Goal: Task Accomplishment & Management: Complete application form

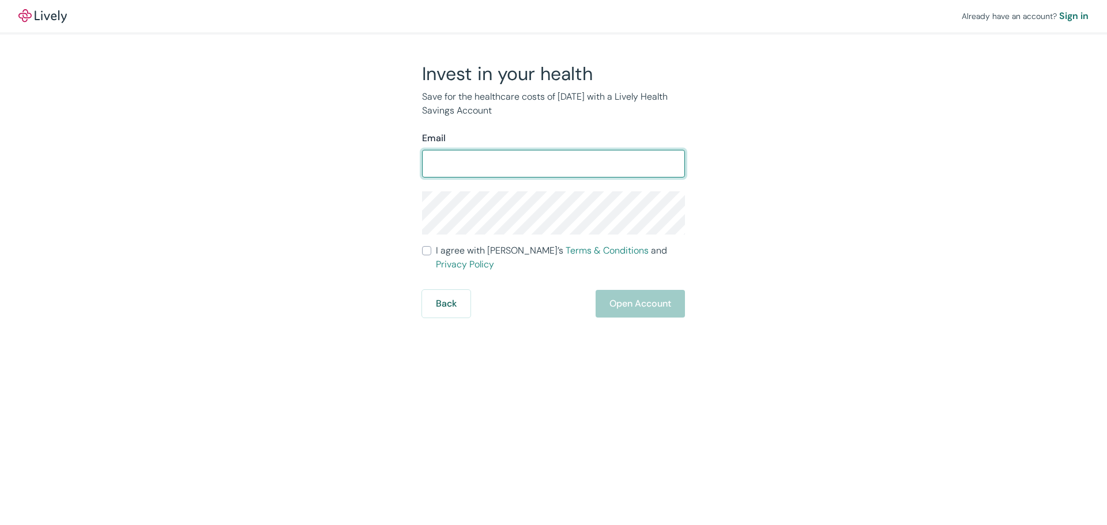
click at [453, 154] on input "Email" at bounding box center [553, 163] width 263 height 23
click at [449, 158] on input "Email" at bounding box center [553, 163] width 263 height 23
type input "jkammerer@guardiansecurity.com"
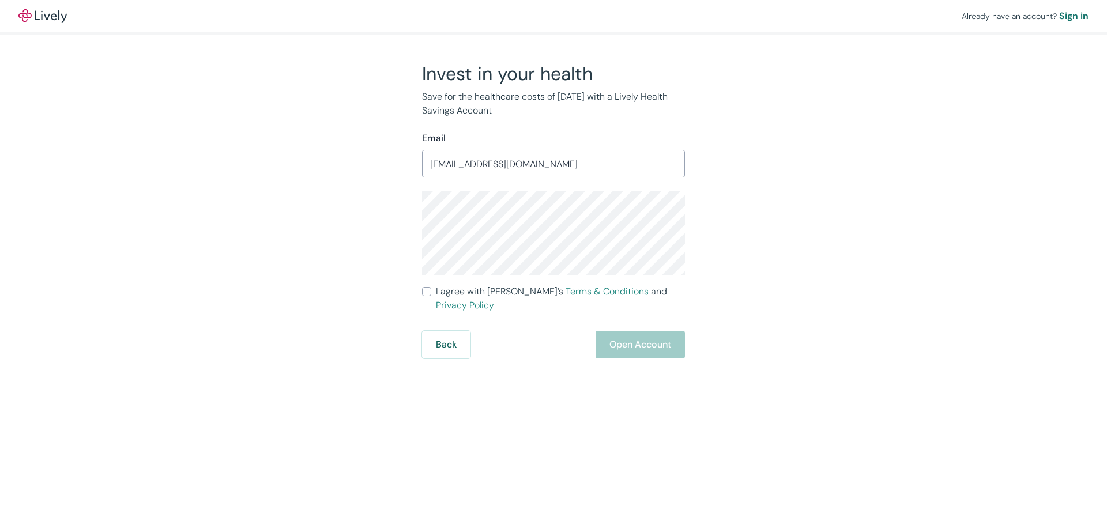
click at [429, 294] on input "I agree with Lively’s Terms & Conditions and Privacy Policy" at bounding box center [426, 291] width 9 height 9
checkbox input "true"
click at [632, 336] on button "Open Account" at bounding box center [639, 345] width 89 height 28
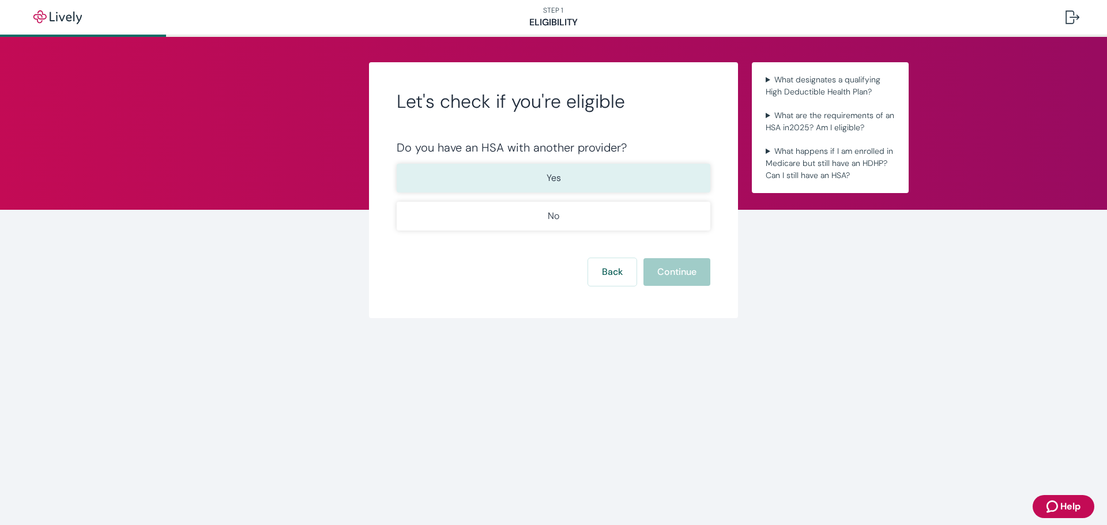
click at [558, 182] on p "Yes" at bounding box center [553, 178] width 14 height 14
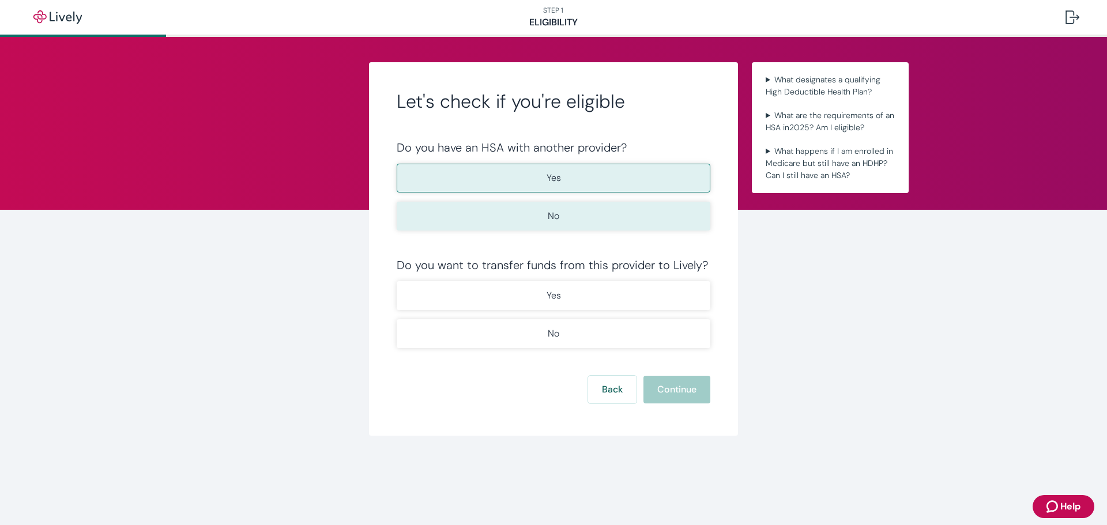
click at [550, 206] on button "No" at bounding box center [554, 216] width 314 height 29
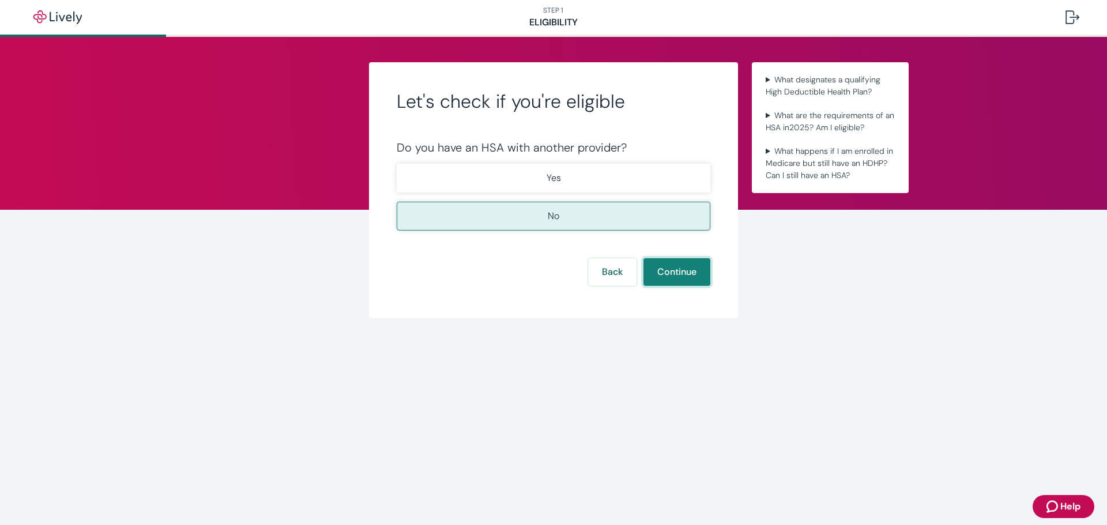
click at [677, 274] on button "Continue" at bounding box center [676, 272] width 67 height 28
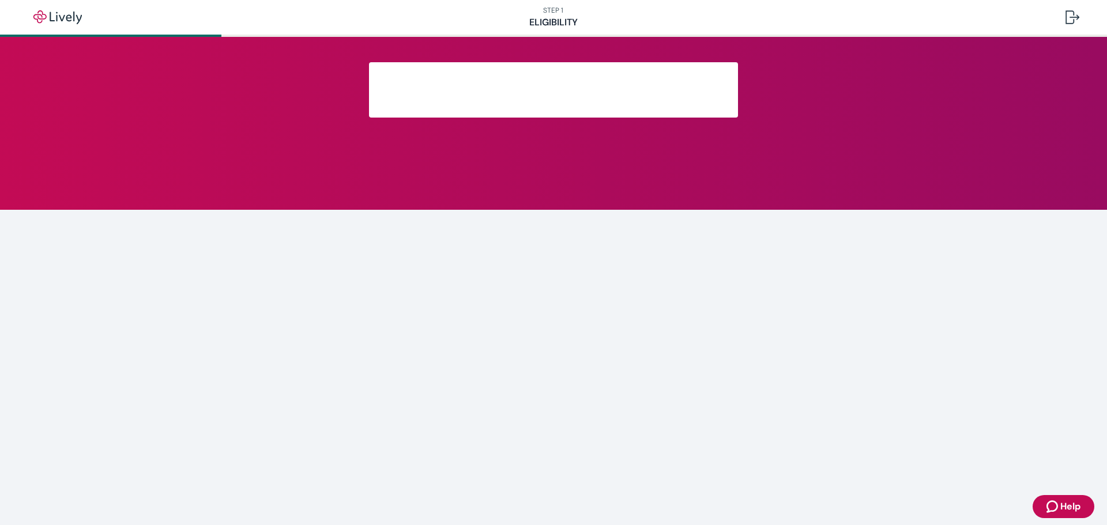
scroll to position [125, 0]
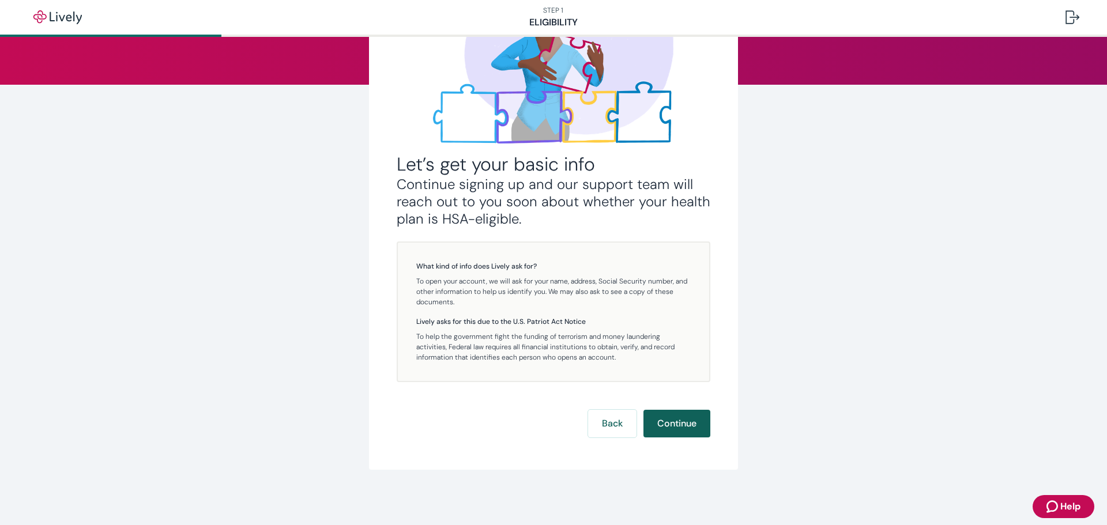
click at [667, 426] on button "Continue" at bounding box center [676, 424] width 67 height 28
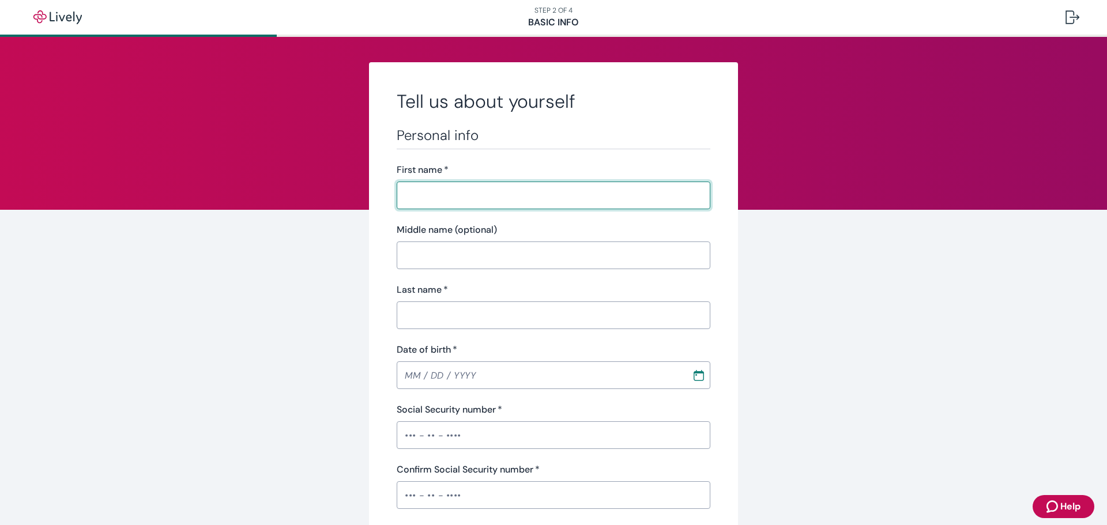
click at [424, 189] on input "First name   *" at bounding box center [554, 195] width 314 height 23
type input "Jane"
type input "Kammerer"
type input "1113 S. 68th Ave"
type input "Yakima"
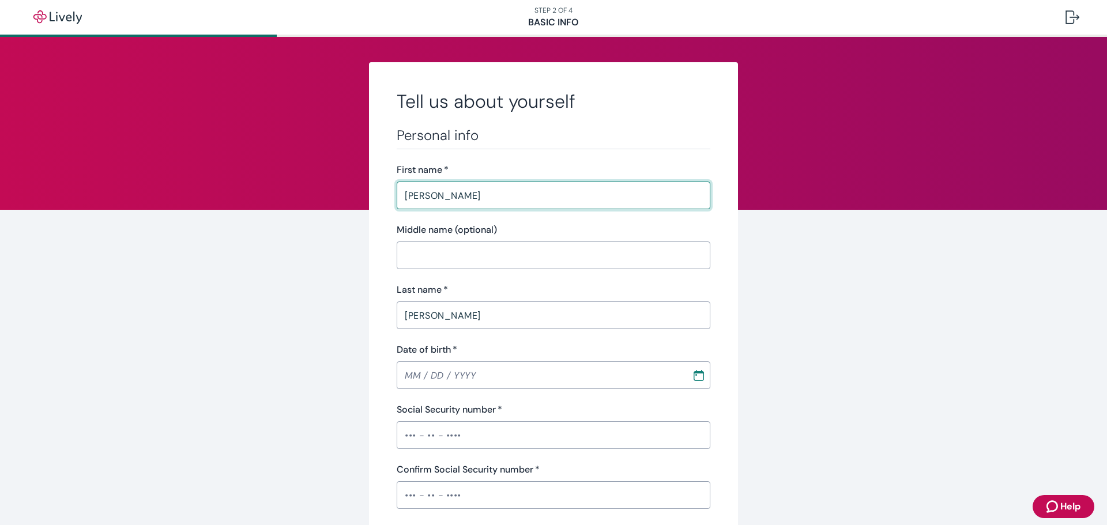
type input "WA"
type input "98908"
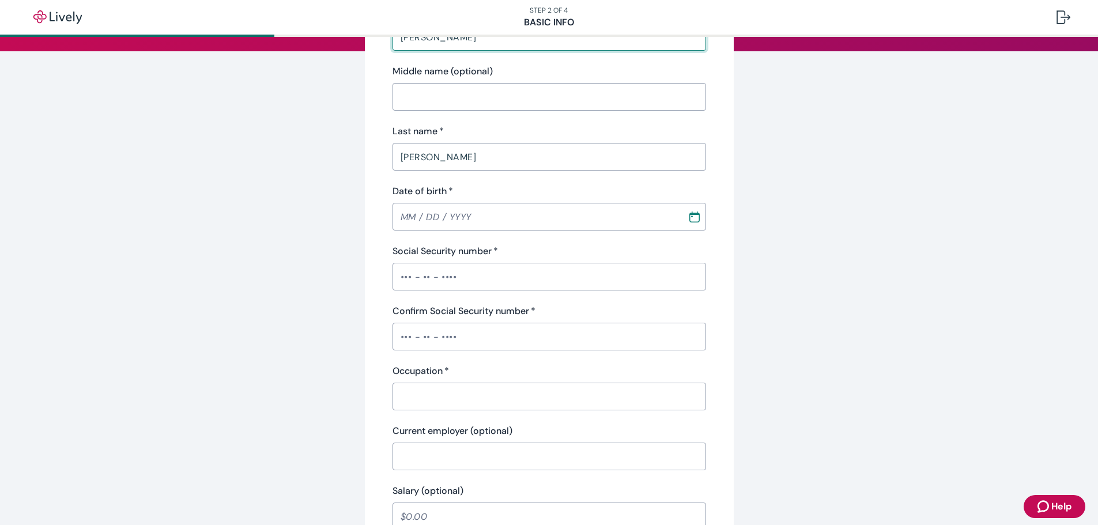
scroll to position [173, 0]
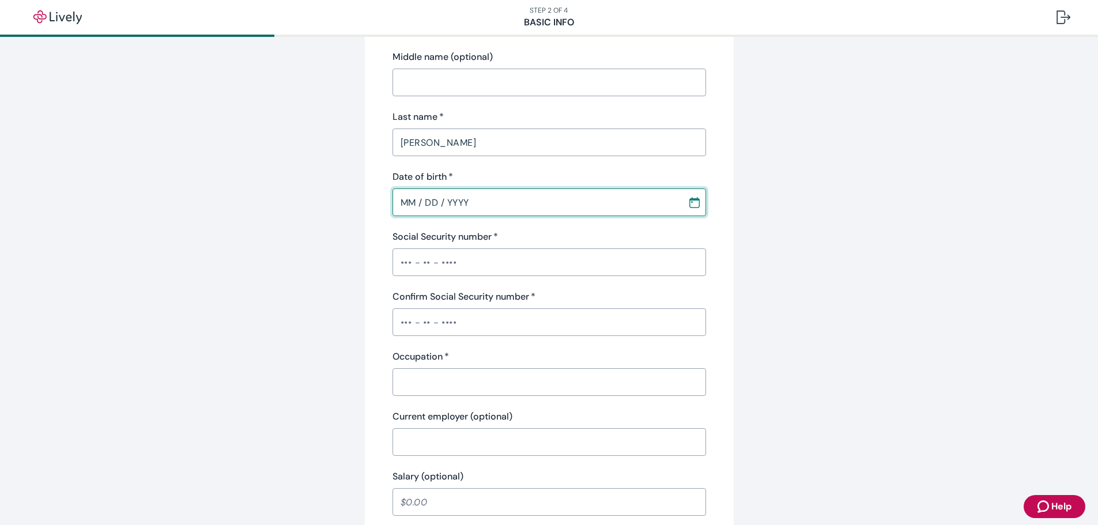
click at [406, 199] on input "MM / DD / YYYY" at bounding box center [536, 202] width 287 height 23
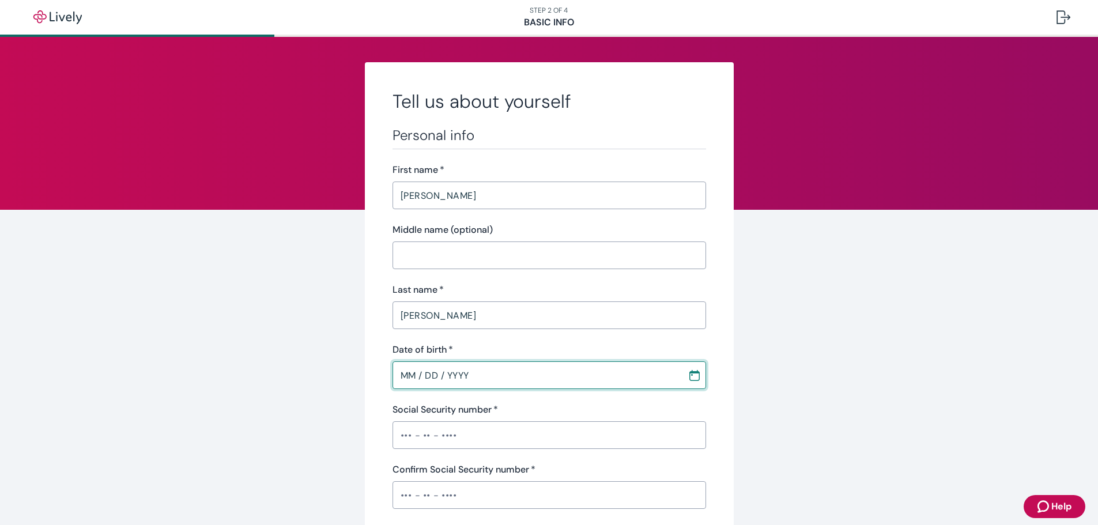
type input "MM / DD / YYYY"
click at [411, 377] on input "MM / DD / YYYY" at bounding box center [536, 375] width 287 height 23
click at [407, 379] on input "MM / DD / YYYY" at bounding box center [536, 375] width 287 height 23
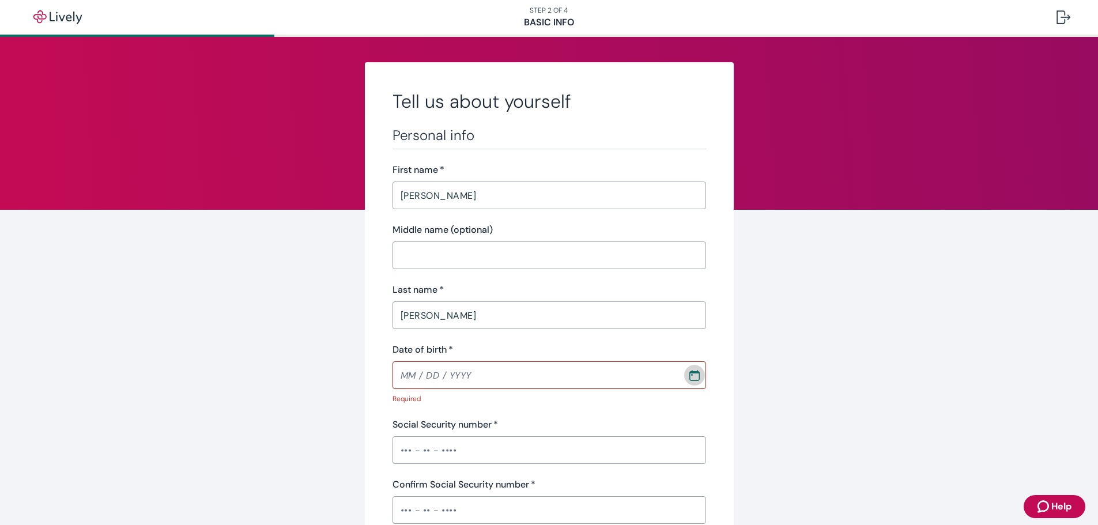
click at [691, 375] on circle "Calendar" at bounding box center [692, 375] width 2 height 2
click at [676, 186] on icon "Calendar left arrow" at bounding box center [677, 186] width 5 height 10
click at [676, 186] on button "Next month" at bounding box center [684, 186] width 21 height 21
click at [676, 186] on icon "Calendar left arrow" at bounding box center [677, 186] width 5 height 10
click at [676, 186] on button "Next month" at bounding box center [684, 186] width 21 height 21
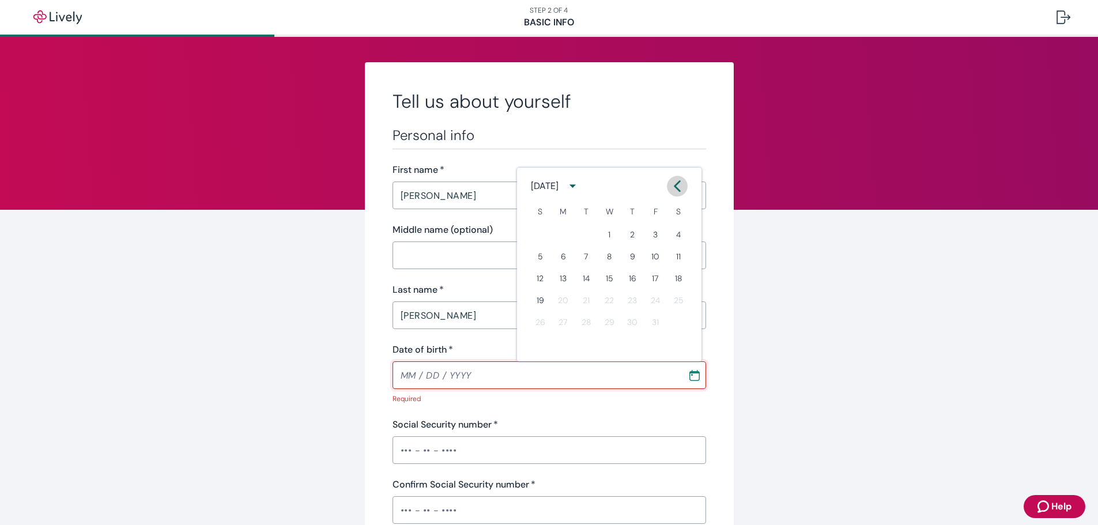
click at [673, 187] on icon "Calendar left arrow" at bounding box center [678, 186] width 12 height 12
click at [673, 187] on button "Previous month" at bounding box center [663, 186] width 21 height 21
click at [636, 236] on button "3" at bounding box center [632, 234] width 21 height 21
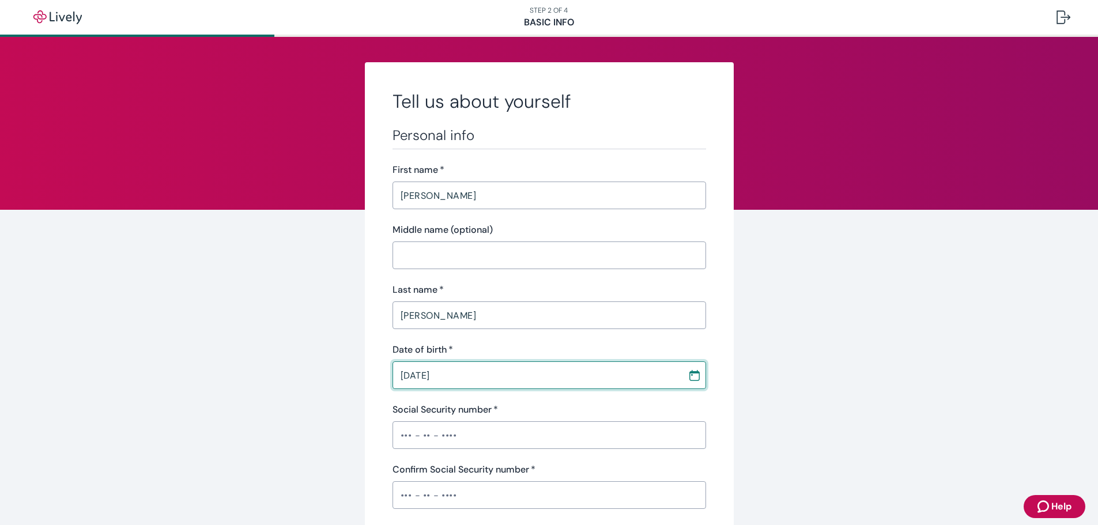
drag, startPoint x: 440, startPoint y: 378, endPoint x: 455, endPoint y: 376, distance: 15.7
click at [455, 376] on input "05 / 03 / 2007" at bounding box center [536, 375] width 287 height 23
click at [466, 374] on input "05 / 03 / 2007" at bounding box center [536, 375] width 287 height 23
drag, startPoint x: 466, startPoint y: 374, endPoint x: 444, endPoint y: 374, distance: 21.9
click at [444, 374] on input "05 / 03 / 2007" at bounding box center [536, 375] width 287 height 23
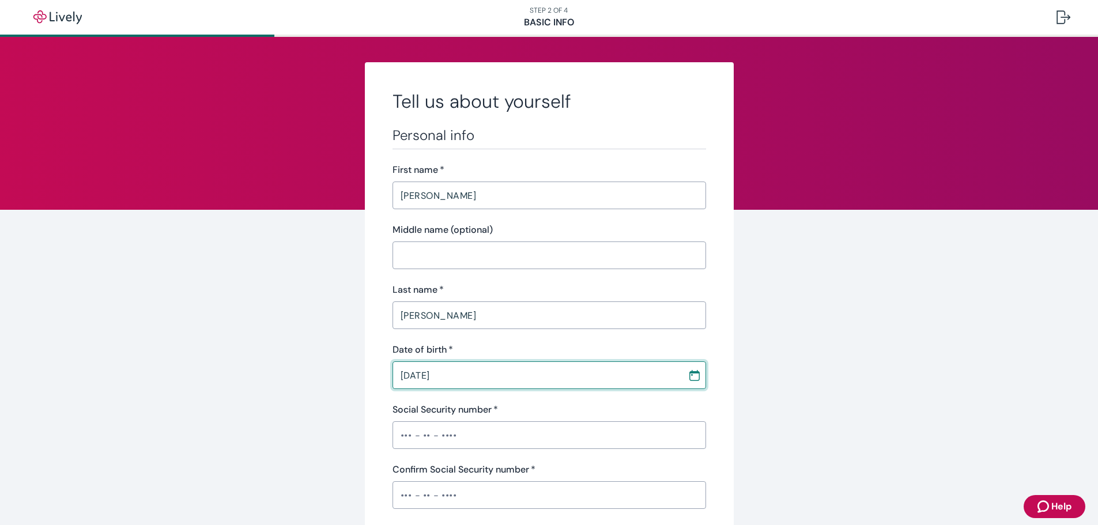
type input "05 / 03 / 1962"
click at [417, 429] on input "Social Security number   *" at bounding box center [550, 435] width 314 height 23
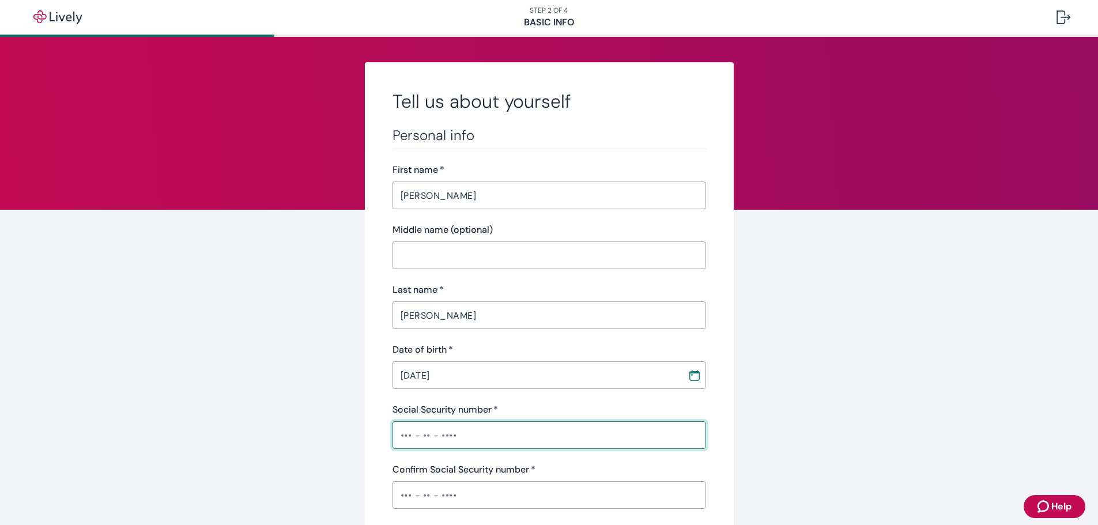
click at [469, 438] on input "Social Security number   *" at bounding box center [550, 435] width 314 height 23
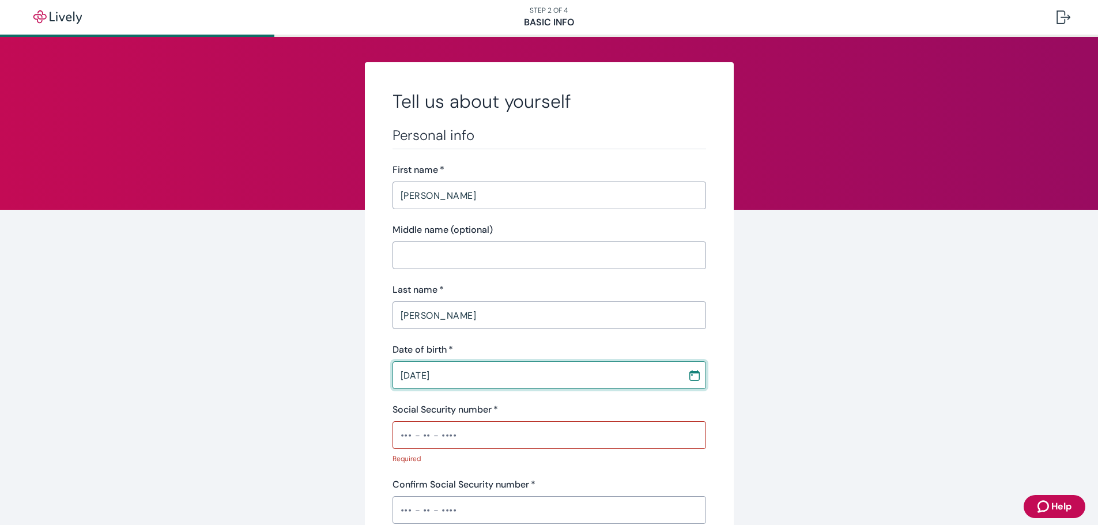
drag, startPoint x: 492, startPoint y: 374, endPoint x: 390, endPoint y: 364, distance: 103.1
click at [393, 364] on input "05 / 03 / 1962" at bounding box center [536, 375] width 287 height 23
drag, startPoint x: 469, startPoint y: 374, endPoint x: 391, endPoint y: 372, distance: 77.3
click at [393, 372] on input "05 / 03 / 1962" at bounding box center [536, 375] width 287 height 23
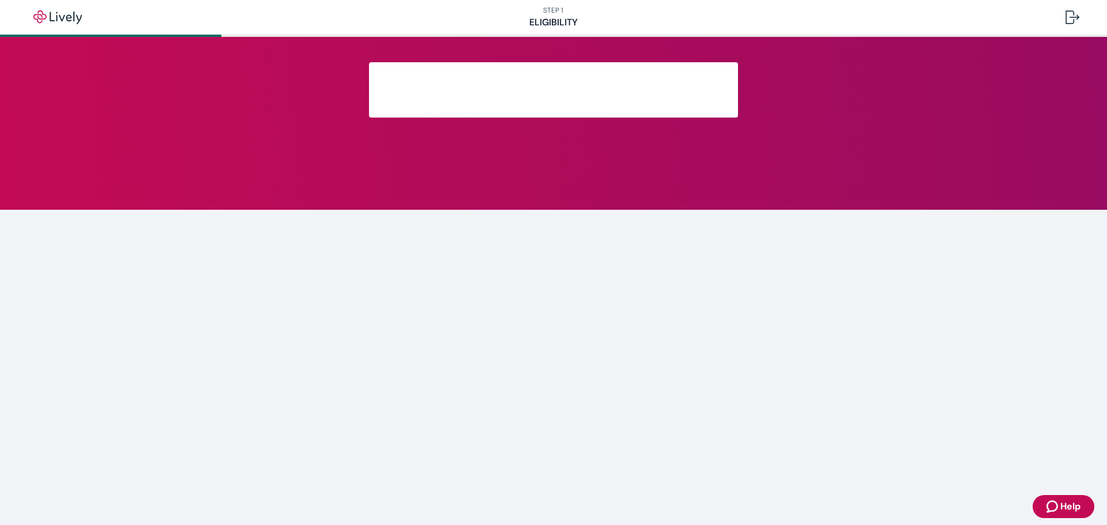
scroll to position [125, 0]
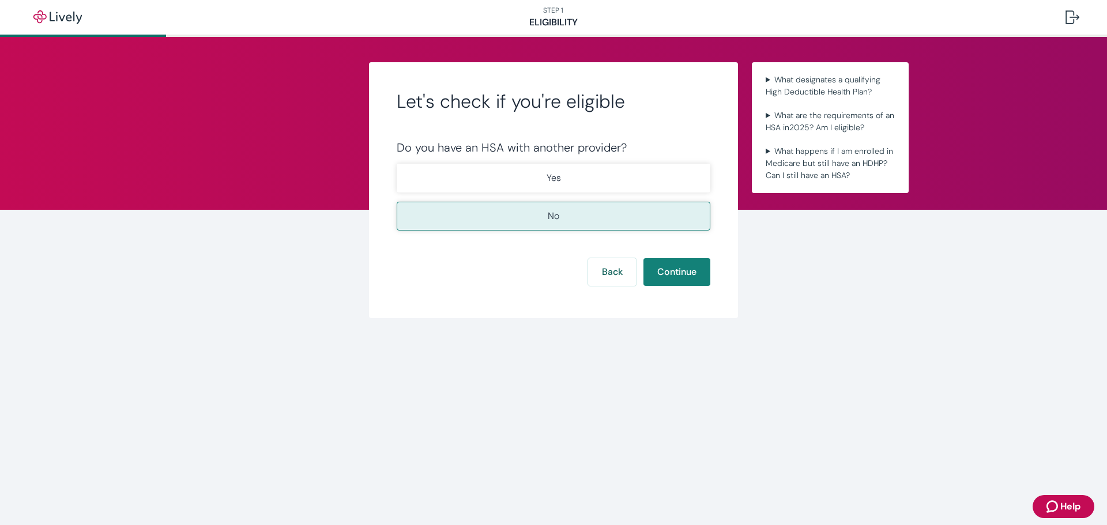
click at [212, 68] on div "Let's check if you're eligible Do you have an HSA with another provider? Yes No…" at bounding box center [553, 205] width 1107 height 337
click at [561, 224] on button "No" at bounding box center [554, 216] width 314 height 29
click at [642, 220] on button "No" at bounding box center [554, 216] width 314 height 29
click at [657, 266] on button "Continue" at bounding box center [676, 272] width 67 height 28
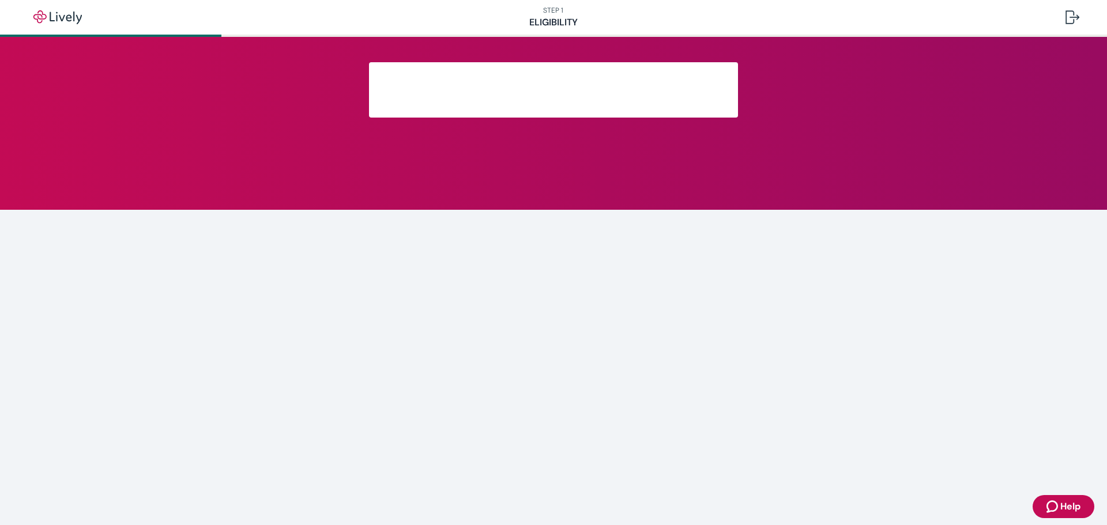
scroll to position [125, 0]
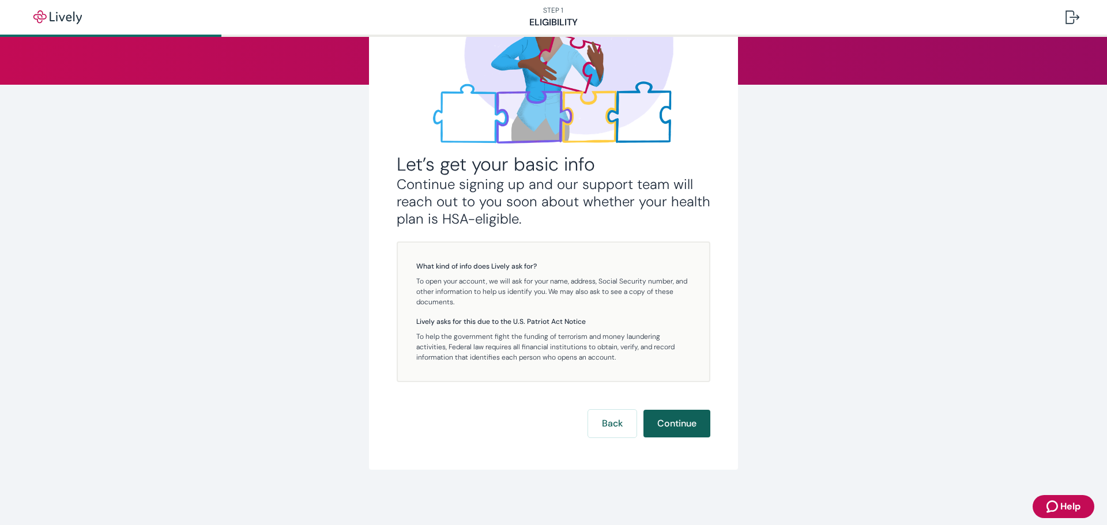
click at [668, 427] on button "Continue" at bounding box center [676, 424] width 67 height 28
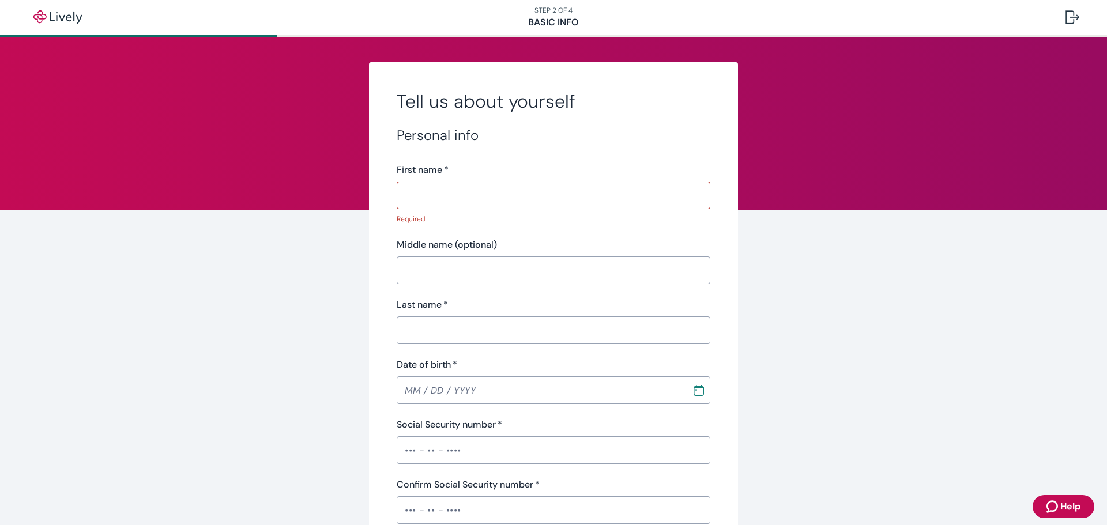
click at [1068, 504] on span "Help" at bounding box center [1070, 507] width 20 height 14
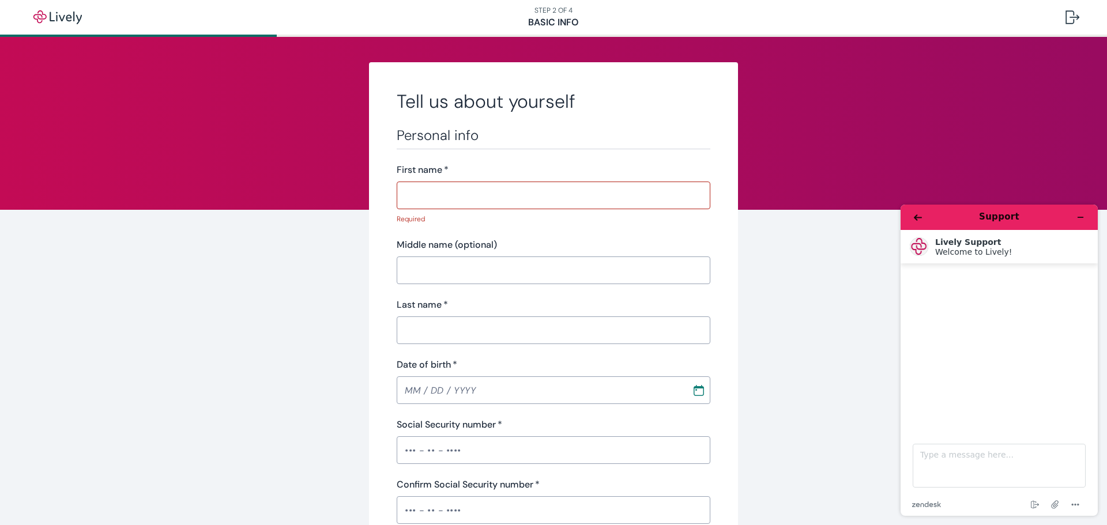
click at [949, 285] on div at bounding box center [999, 341] width 174 height 138
click at [933, 461] on textarea "Type a message here..." at bounding box center [999, 466] width 173 height 44
type textarea "Trying to activate my benefit access card"
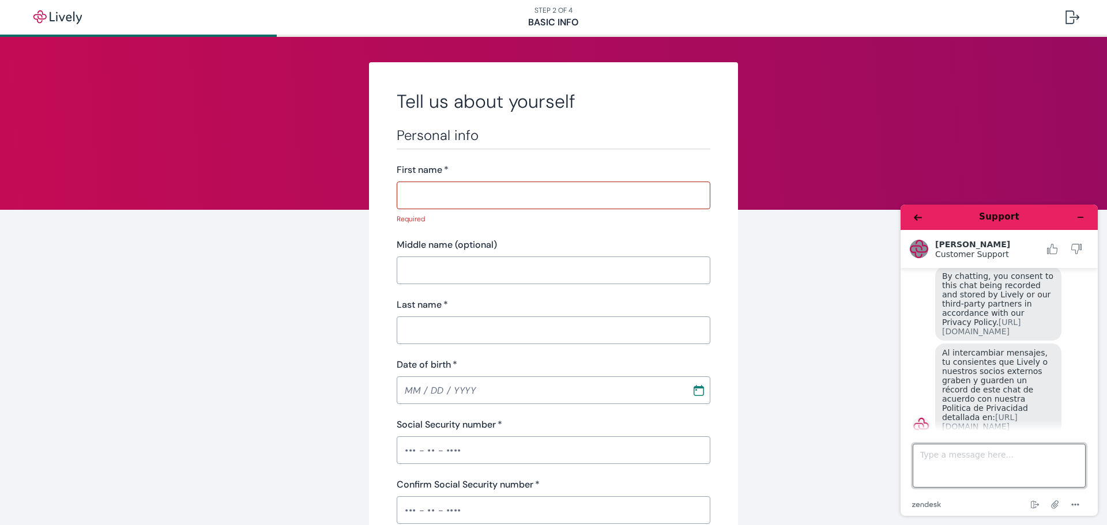
scroll to position [50, 0]
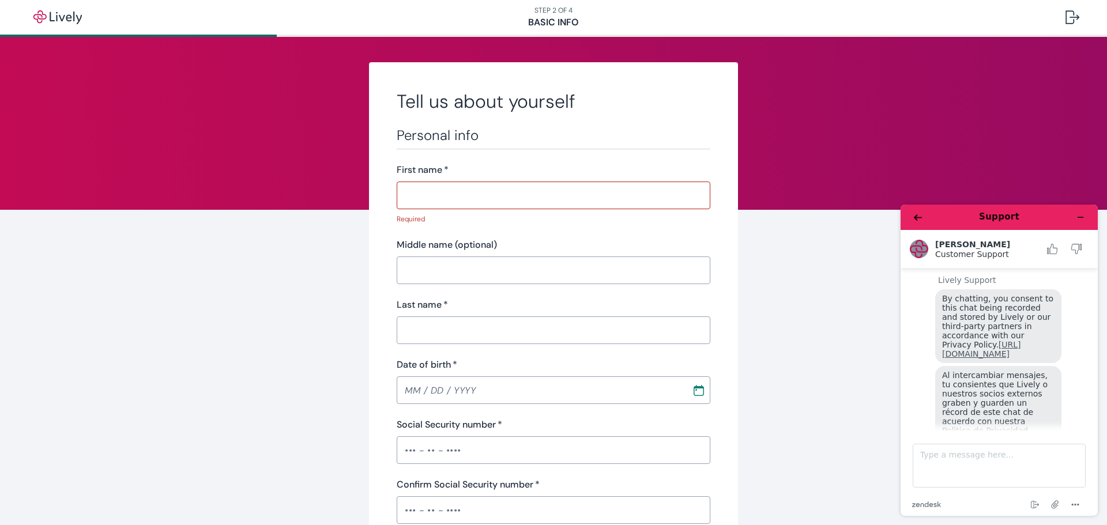
click at [1004, 350] on link "https://livelyme.com/privacy-policy" at bounding box center [981, 349] width 79 height 18
